Goal: Find specific page/section: Find specific page/section

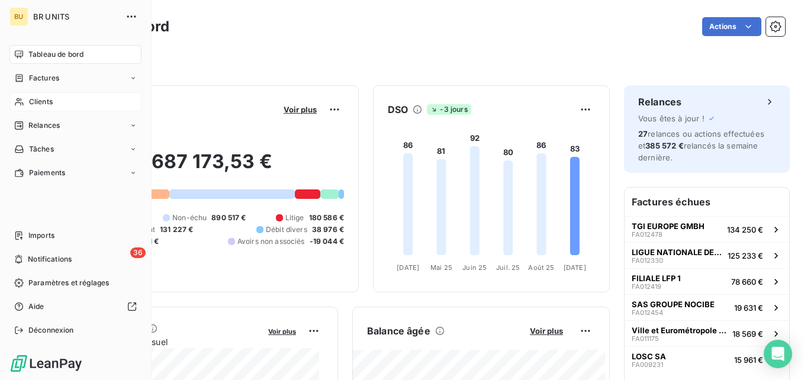
click at [49, 110] on div "Clients" at bounding box center [75, 101] width 132 height 19
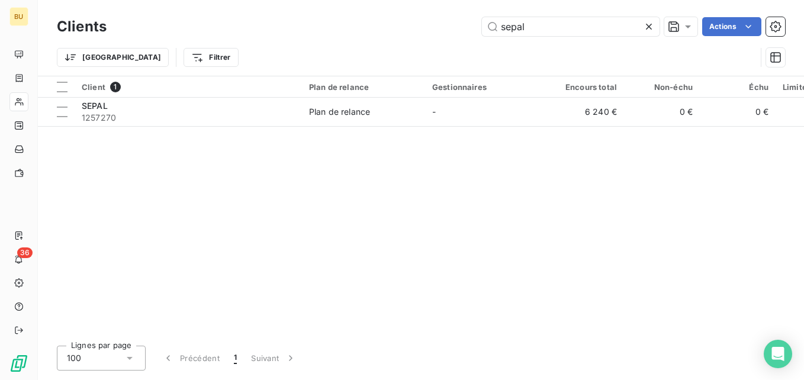
drag, startPoint x: 545, startPoint y: 30, endPoint x: 425, endPoint y: 33, distance: 119.6
click at [425, 33] on div "sepal Actions" at bounding box center [453, 26] width 664 height 19
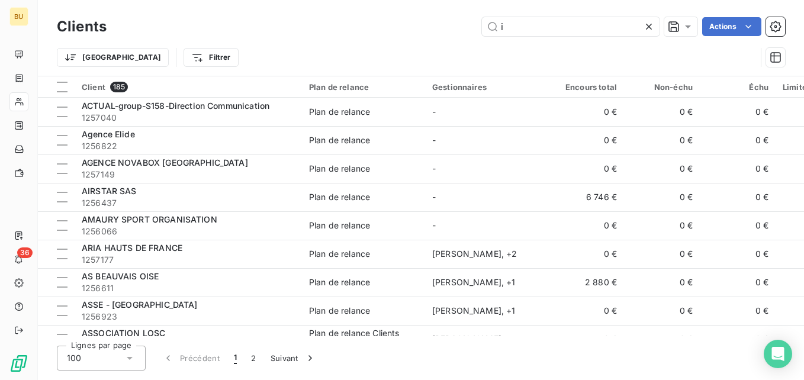
type input "i"
click at [646, 27] on icon at bounding box center [649, 27] width 12 height 12
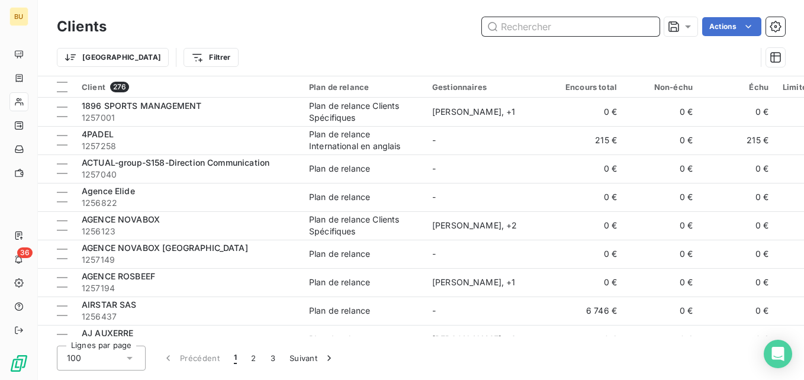
click at [592, 22] on input "text" at bounding box center [571, 26] width 178 height 19
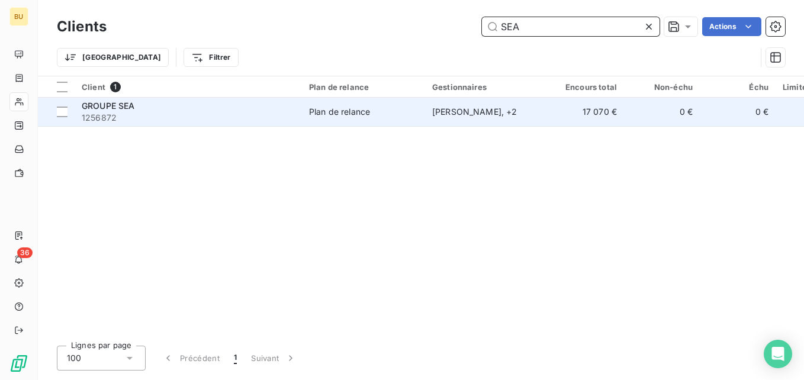
type input "SEA"
click at [111, 109] on span "GROUPE SEA" at bounding box center [108, 106] width 53 height 10
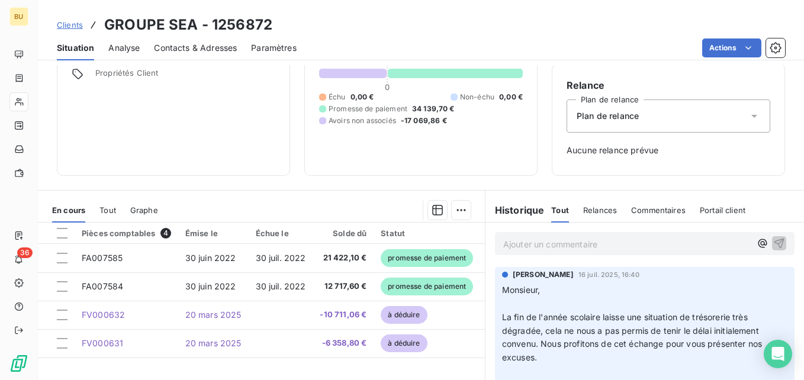
scroll to position [118, 0]
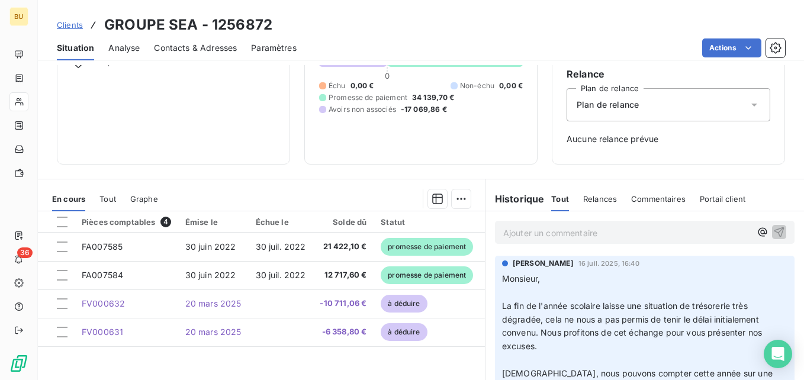
click at [508, 229] on p "Ajouter un commentaire ﻿" at bounding box center [626, 232] width 247 height 15
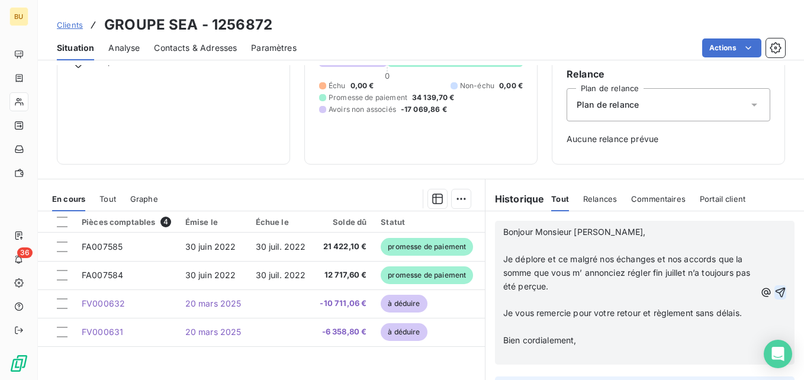
click at [774, 298] on icon "button" at bounding box center [780, 292] width 12 height 12
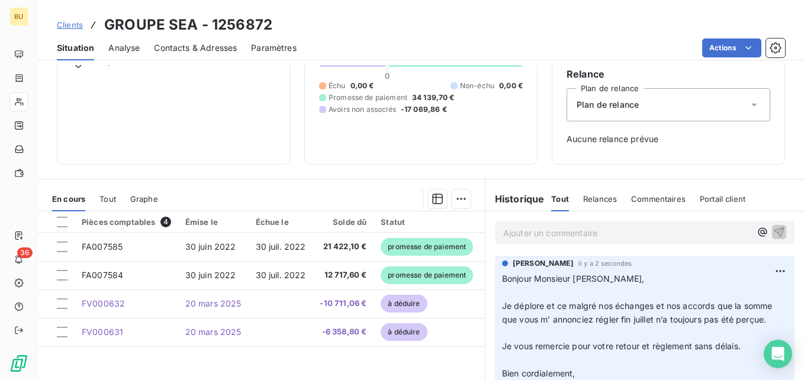
scroll to position [0, 0]
